Goal: Check status

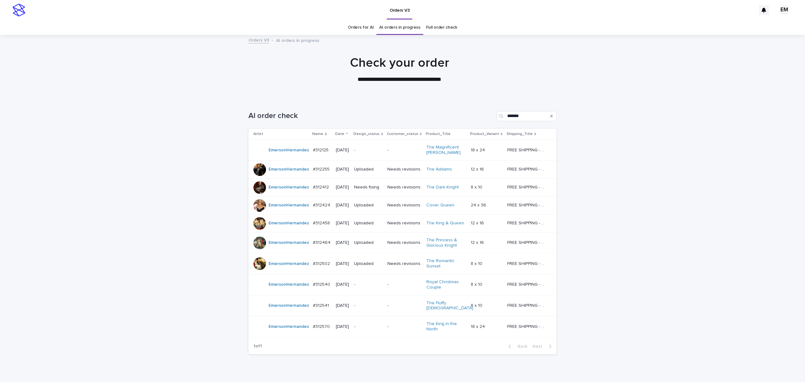
click at [379, 145] on div "-" at bounding box center [368, 150] width 28 height 10
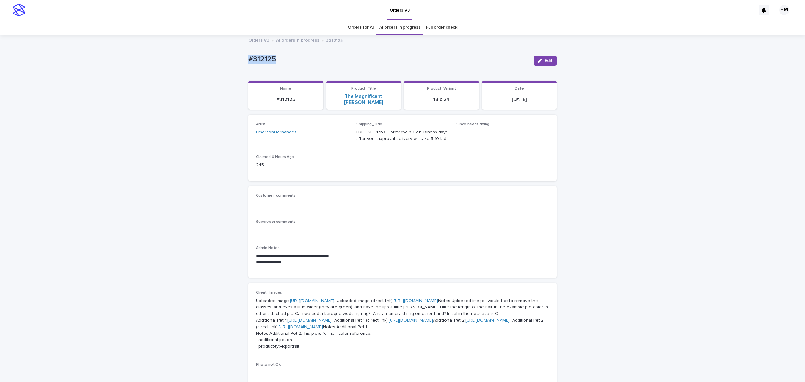
drag, startPoint x: 262, startPoint y: 59, endPoint x: 245, endPoint y: 59, distance: 17.3
click at [245, 59] on div "**********" at bounding box center [402, 365] width 314 height 658
copy p "#312125"
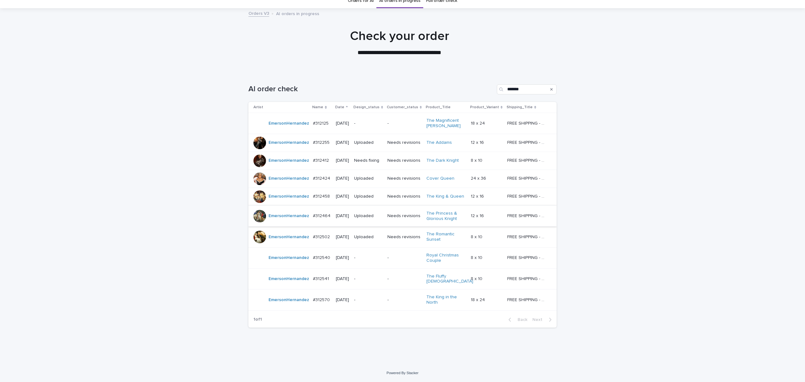
scroll to position [20, 0]
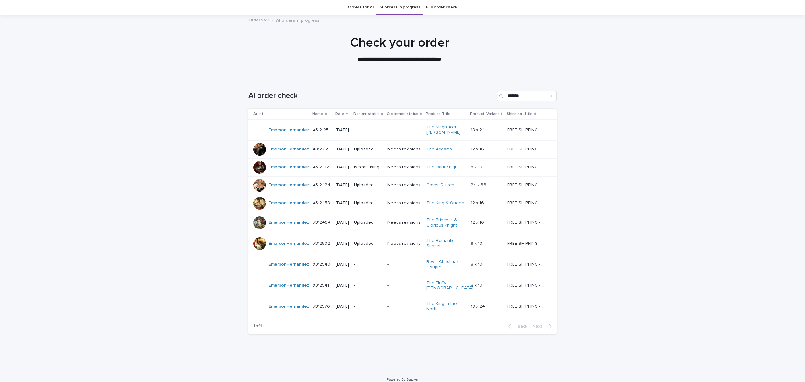
click at [369, 136] on td "-" at bounding box center [368, 129] width 33 height 21
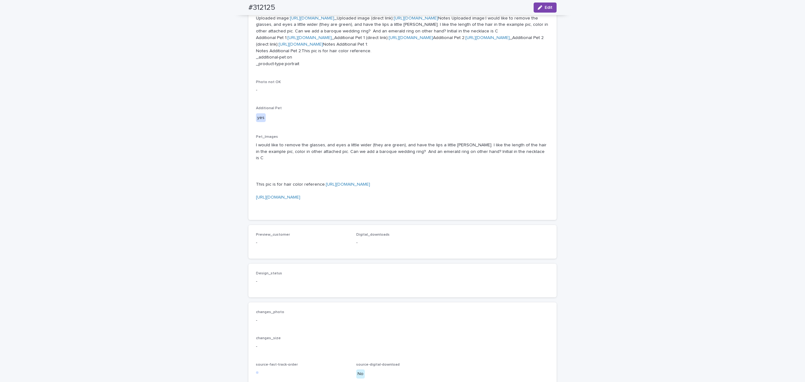
scroll to position [383, 0]
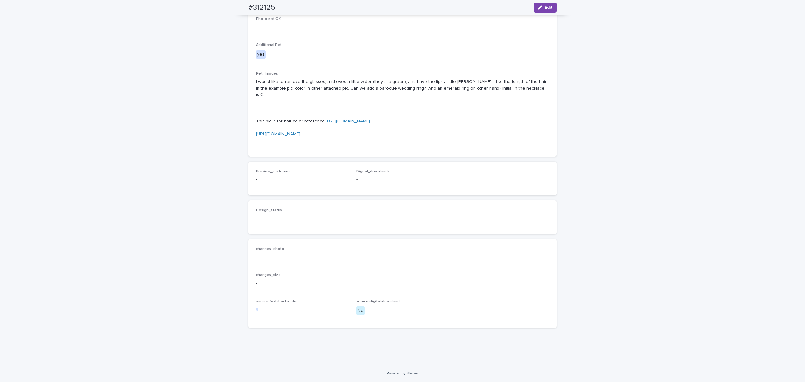
click at [321, 144] on p "I would like to remove the glasses, and eyes a little wider (they are green), a…" at bounding box center [402, 111] width 293 height 65
click at [326, 123] on link "[URL][DOMAIN_NAME]" at bounding box center [348, 121] width 44 height 4
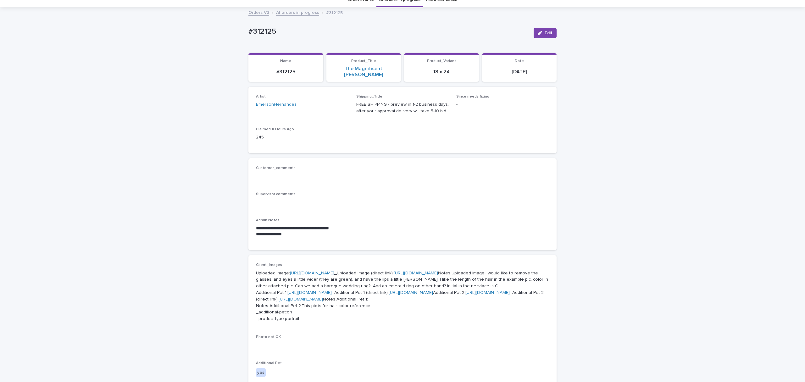
scroll to position [0, 0]
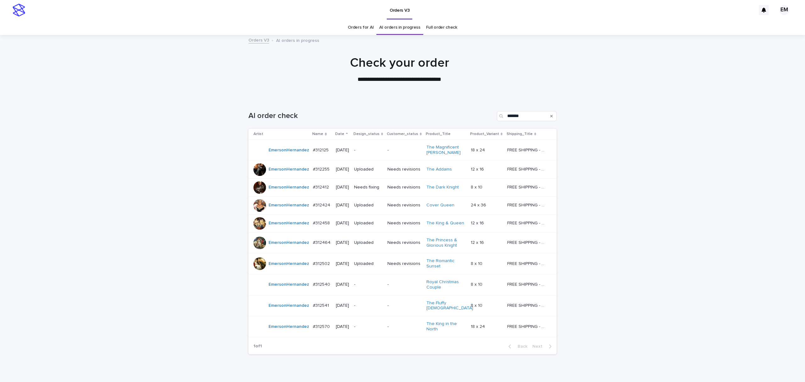
scroll to position [20, 0]
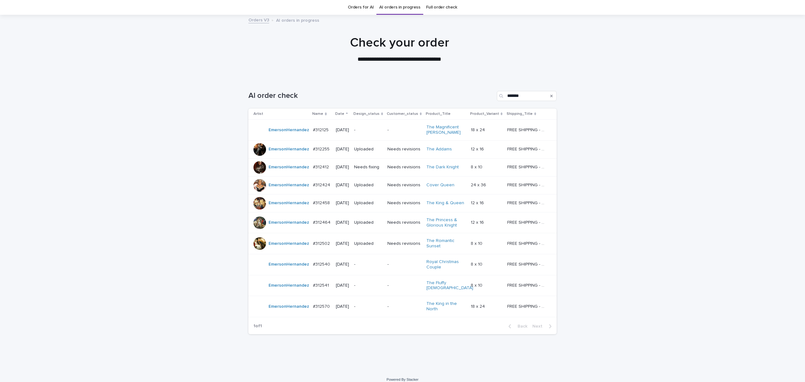
click at [320, 172] on div "#312412 #312412" at bounding box center [322, 167] width 18 height 10
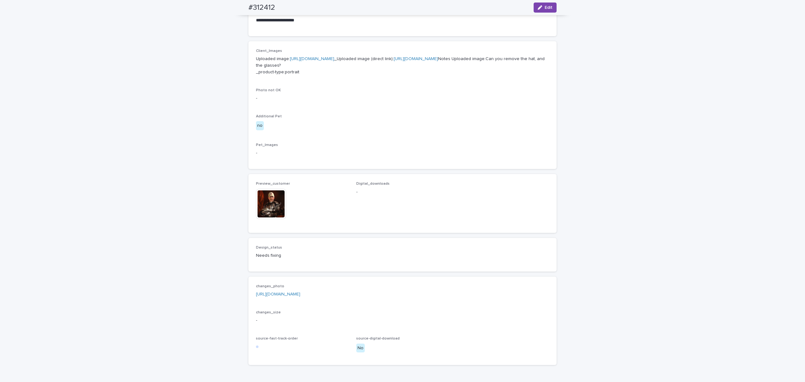
scroll to position [311, 0]
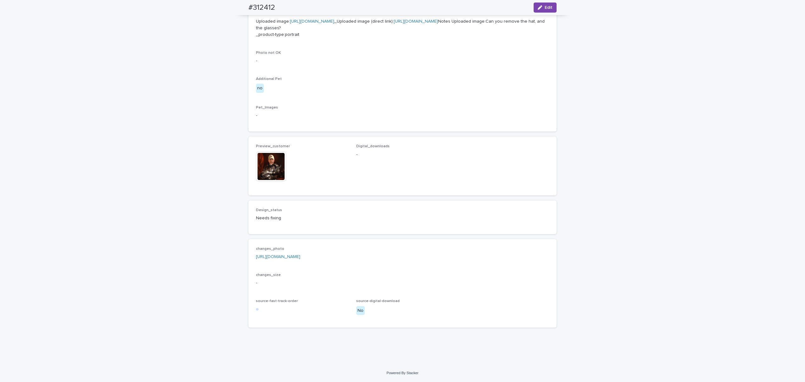
click at [300, 258] on link "[URL][DOMAIN_NAME]" at bounding box center [278, 256] width 44 height 4
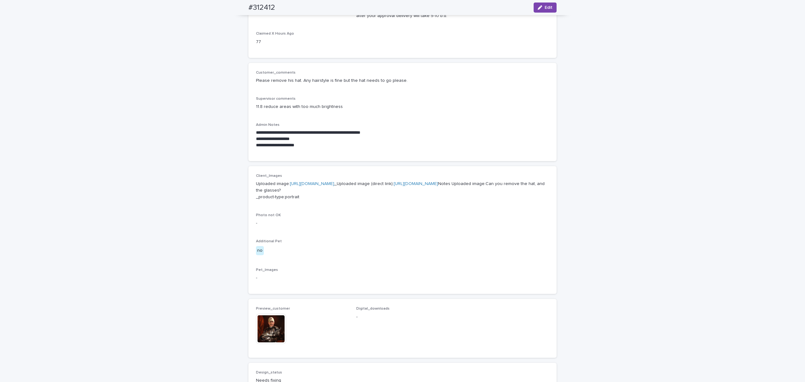
scroll to position [116, 0]
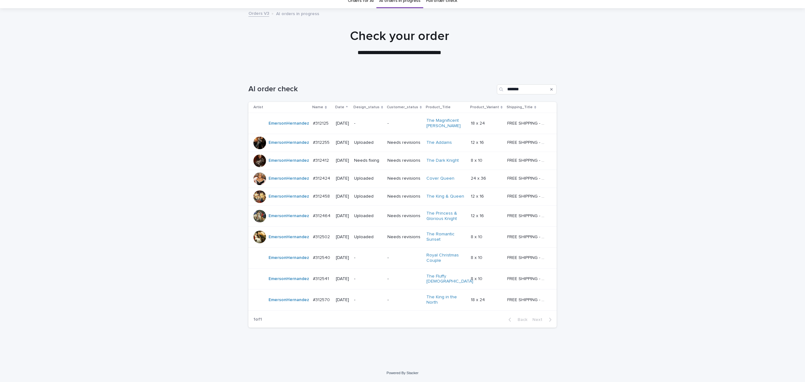
scroll to position [20, 0]
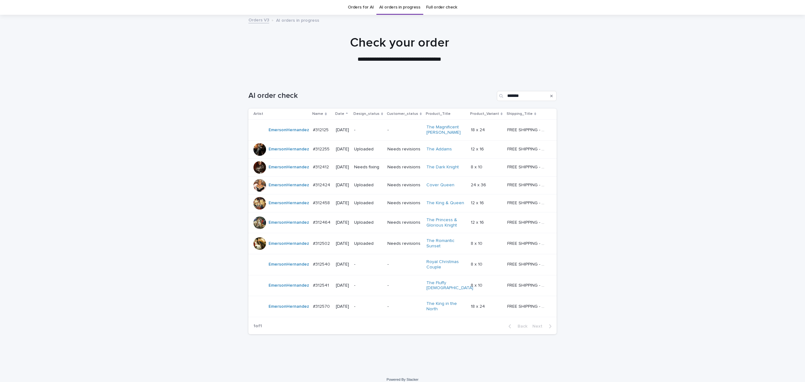
click at [550, 95] on icon "Search" at bounding box center [551, 96] width 3 height 4
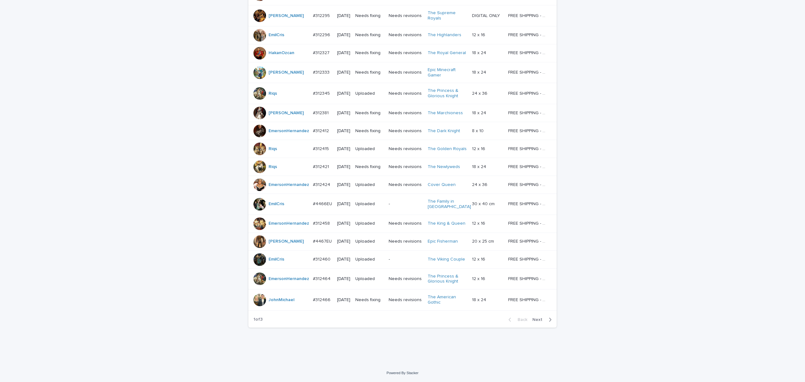
scroll to position [445, 0]
click at [540, 321] on span "Next" at bounding box center [539, 319] width 14 height 4
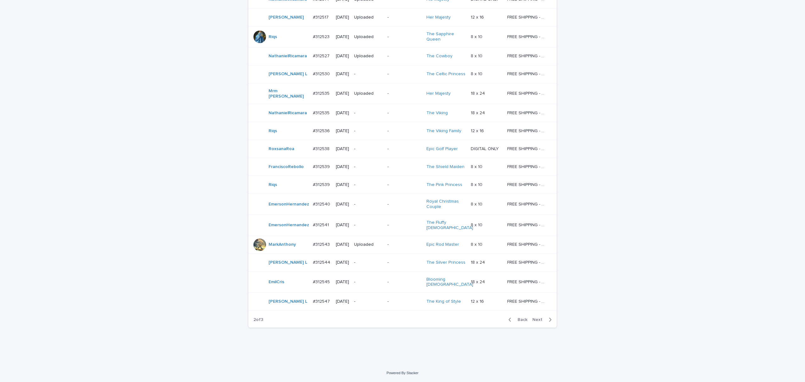
scroll to position [427, 0]
click at [537, 317] on span "Next" at bounding box center [539, 319] width 14 height 4
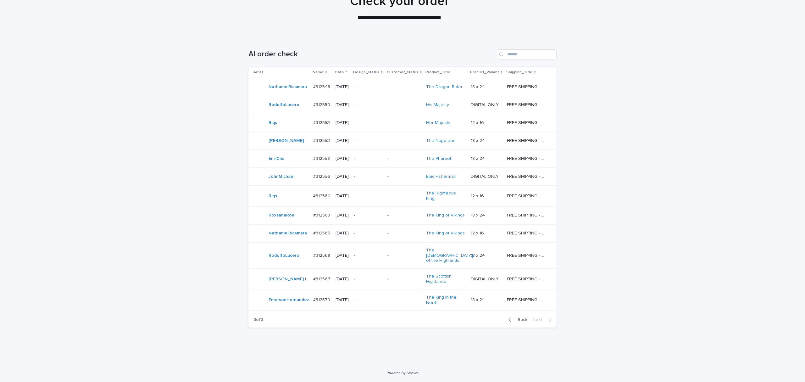
scroll to position [82, 0]
click at [522, 314] on div "Back Next" at bounding box center [529, 320] width 53 height 16
click at [521, 317] on span "Back" at bounding box center [521, 319] width 14 height 4
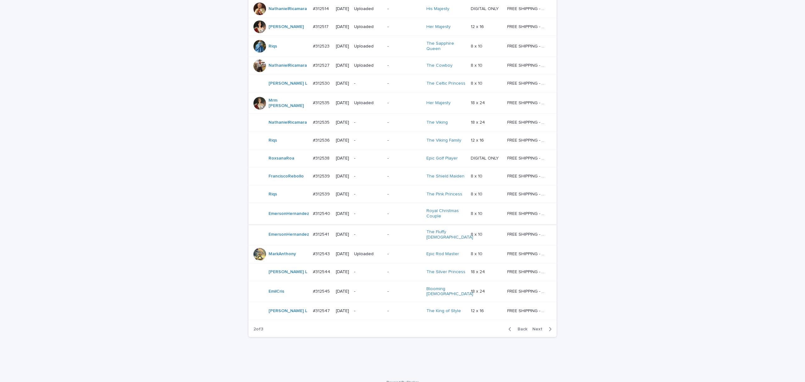
scroll to position [389, 0]
click at [532, 330] on span "Next" at bounding box center [539, 327] width 14 height 4
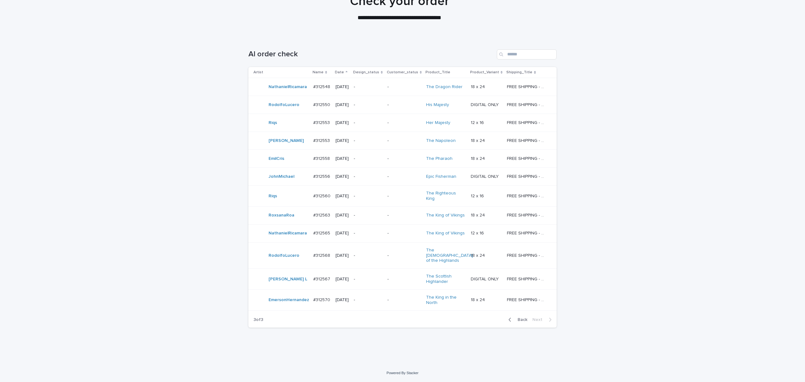
scroll to position [82, 0]
click at [543, 49] on input "Search" at bounding box center [527, 54] width 60 height 10
type input "*****"
